Goal: Task Accomplishment & Management: Use online tool/utility

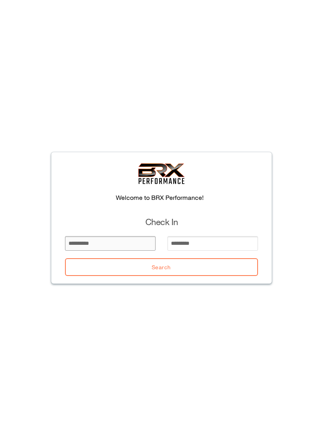
click at [128, 248] on input "email" at bounding box center [110, 243] width 91 height 15
type input "***"
click at [214, 241] on input "email" at bounding box center [213, 243] width 91 height 15
type input "*****"
click at [224, 267] on button "Search" at bounding box center [161, 267] width 193 height 18
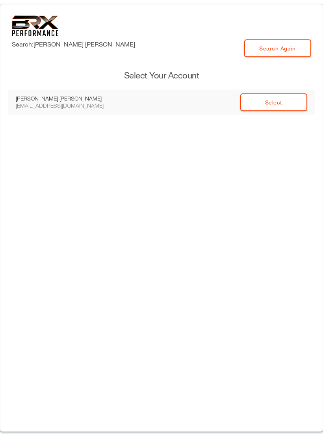
click at [296, 99] on link "Select" at bounding box center [273, 102] width 67 height 18
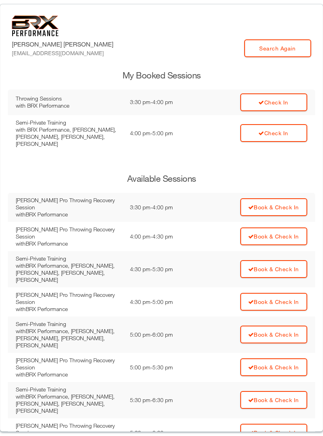
click at [291, 98] on link "Check In" at bounding box center [273, 102] width 67 height 18
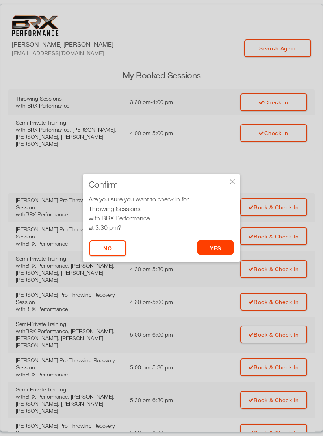
click at [216, 251] on button "yes" at bounding box center [215, 247] width 37 height 14
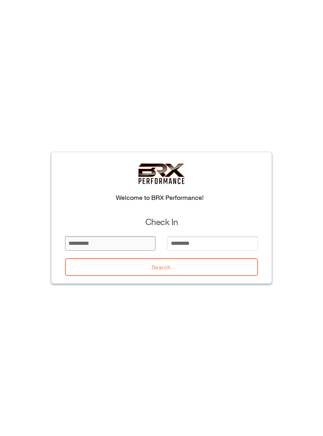
click at [99, 236] on input "email" at bounding box center [110, 243] width 91 height 15
type input "*******"
click at [211, 241] on input "email" at bounding box center [213, 243] width 91 height 15
type input "*"
click at [239, 261] on button "Search" at bounding box center [161, 267] width 193 height 18
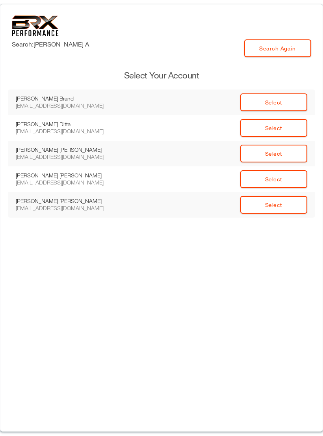
click at [287, 209] on link "Select" at bounding box center [273, 205] width 67 height 18
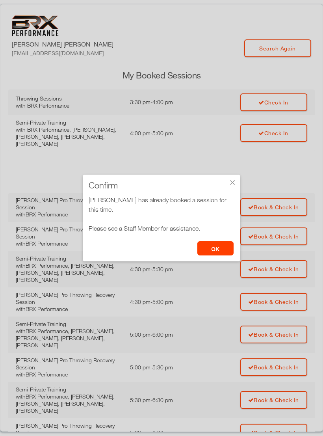
click at [218, 251] on button "OK" at bounding box center [215, 248] width 37 height 14
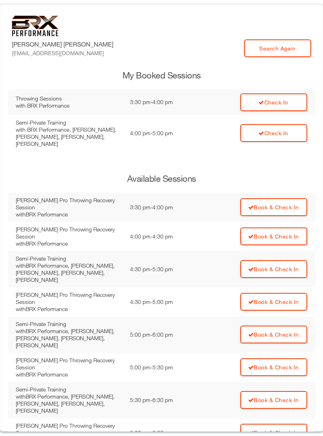
click at [287, 101] on link "Check In" at bounding box center [273, 102] width 67 height 18
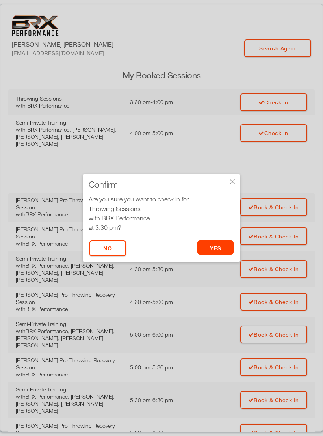
click at [231, 246] on button "yes" at bounding box center [215, 247] width 37 height 14
